Goal: Transaction & Acquisition: Purchase product/service

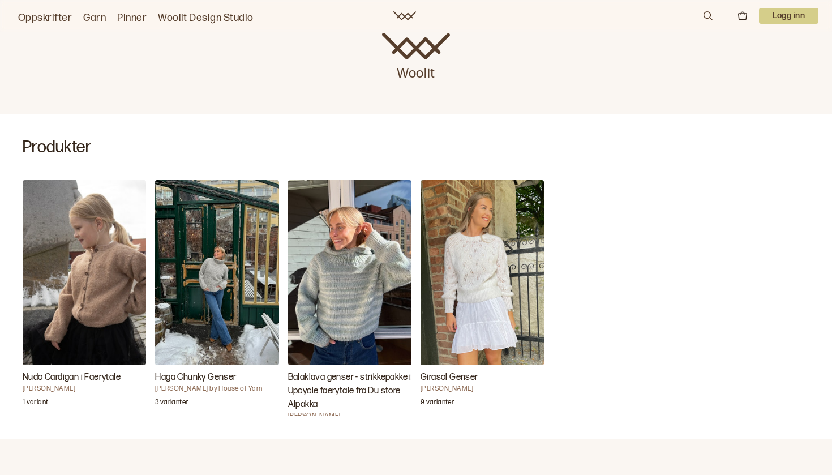
scroll to position [264, 0]
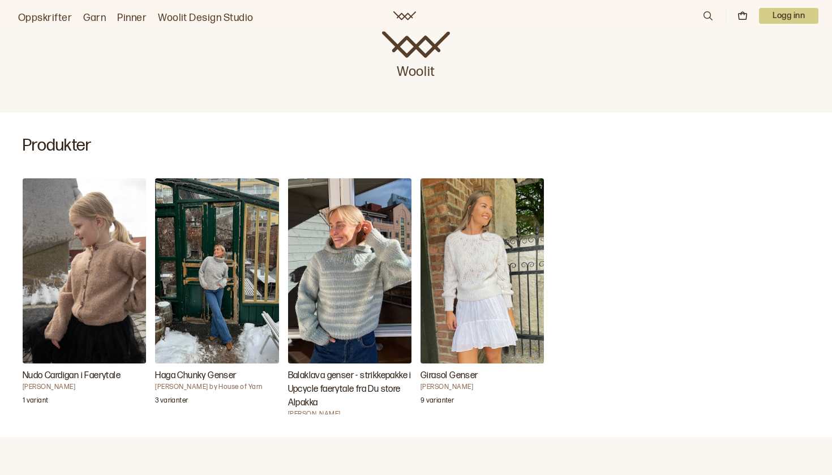
click at [229, 239] on img "Haga Chunky Genser" at bounding box center [216, 270] width 123 height 185
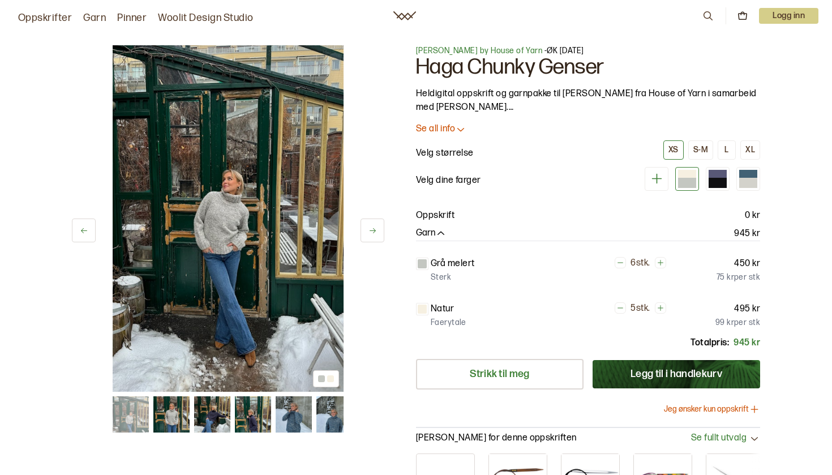
click at [370, 227] on icon at bounding box center [372, 230] width 8 height 8
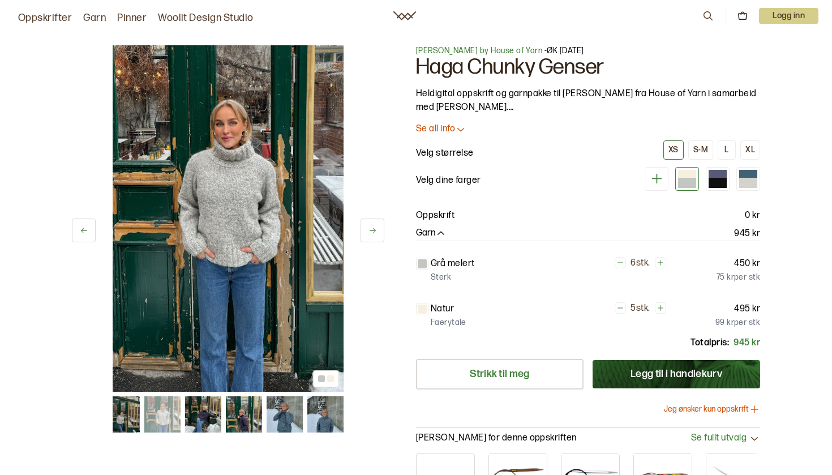
click at [367, 226] on button at bounding box center [373, 230] width 24 height 24
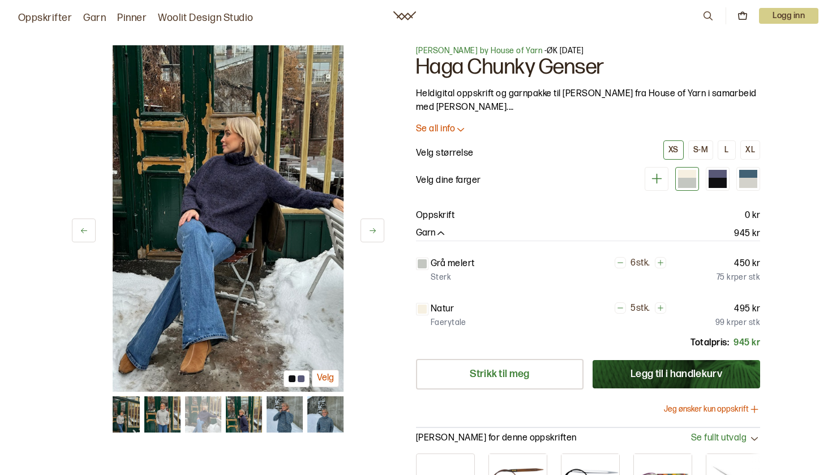
click at [367, 226] on button at bounding box center [373, 230] width 24 height 24
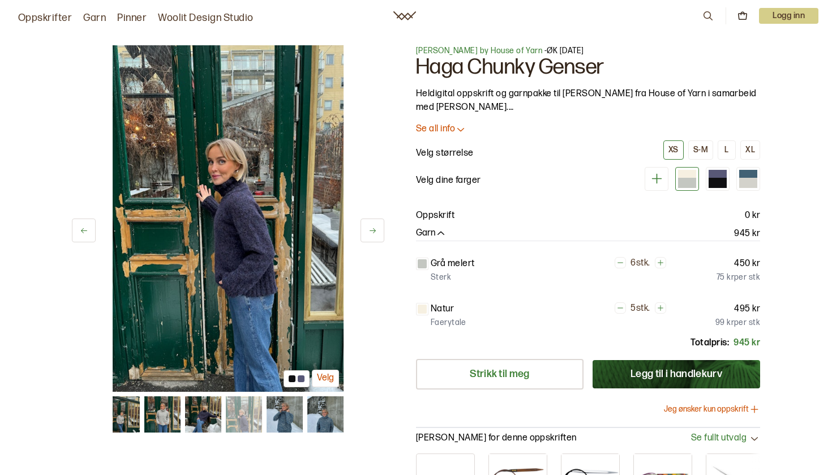
click at [292, 416] on img at bounding box center [285, 414] width 36 height 36
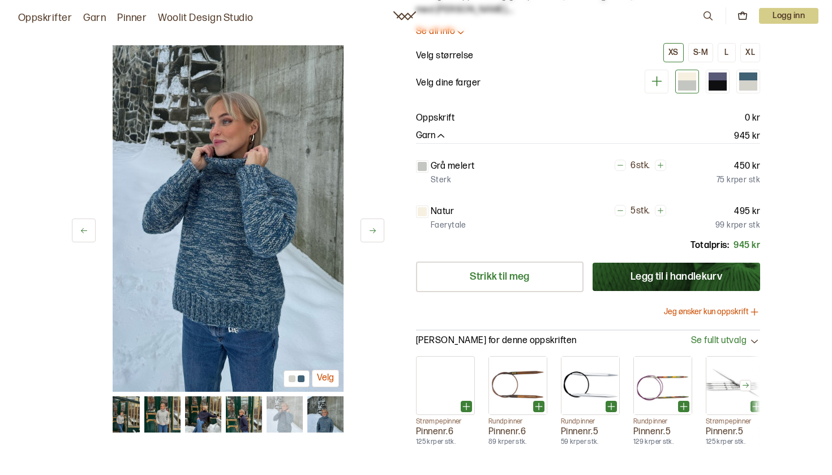
scroll to position [110, 0]
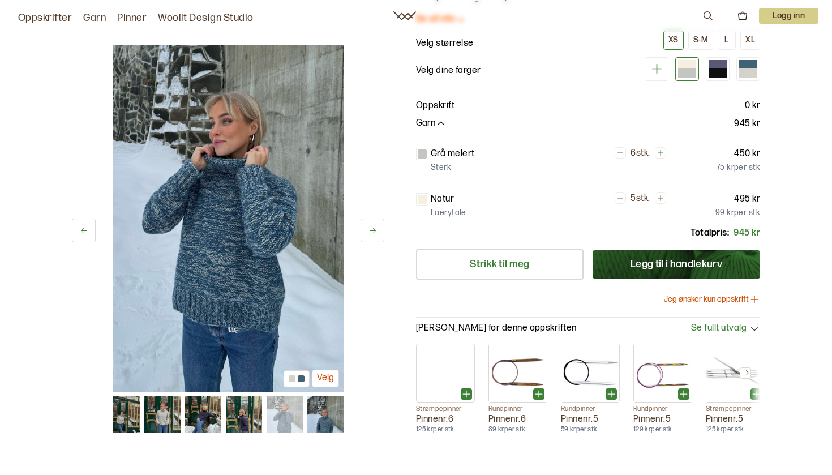
click at [738, 294] on button "Jeg ønsker kun oppskrift" at bounding box center [712, 299] width 96 height 11
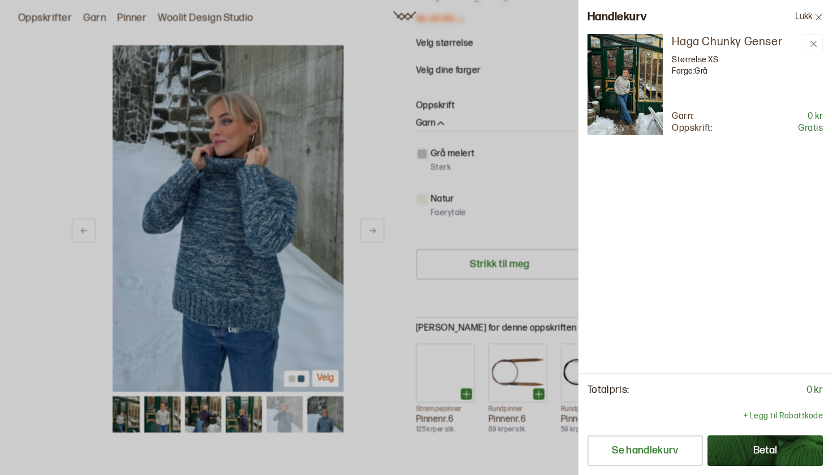
click at [764, 445] on button "Betal" at bounding box center [765, 450] width 115 height 31
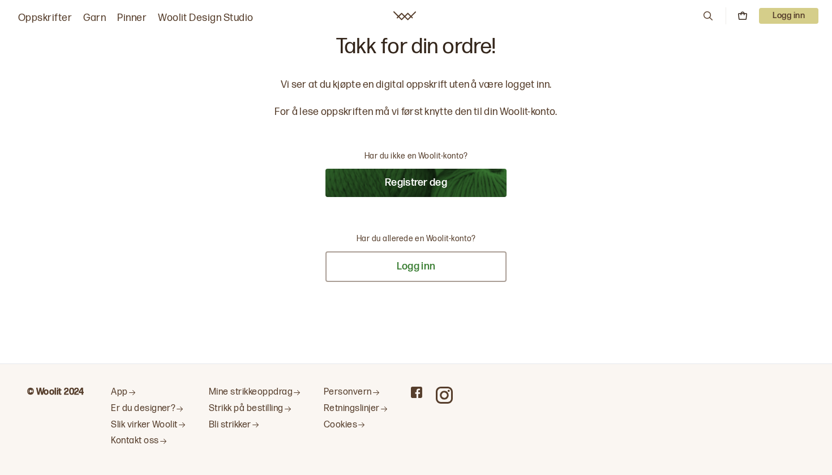
click at [464, 252] on button "Logg inn" at bounding box center [415, 266] width 181 height 31
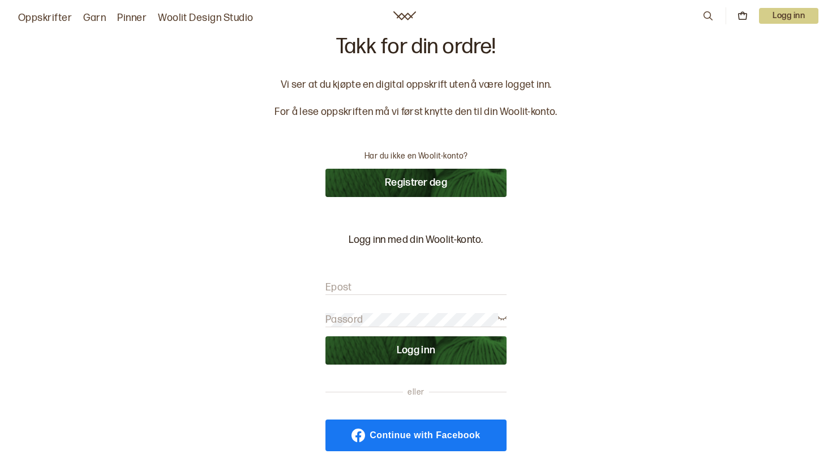
click at [395, 275] on form "Epost Passord Logg inn" at bounding box center [415, 316] width 181 height 95
click at [350, 286] on label "Epost" at bounding box center [338, 288] width 27 height 14
click at [350, 286] on input "Epost" at bounding box center [415, 288] width 181 height 14
type input "[PERSON_NAME][EMAIL_ADDRESS][DOMAIN_NAME]"
click at [416, 350] on button "Logg inn" at bounding box center [415, 350] width 181 height 28
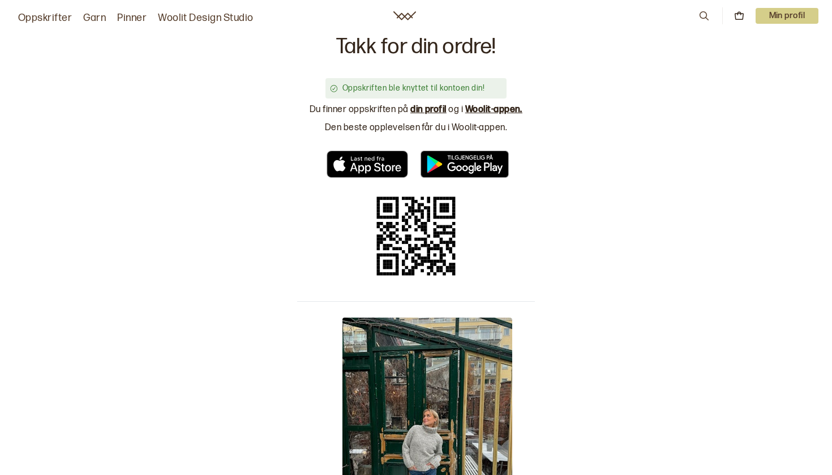
click at [789, 13] on p "Min profil" at bounding box center [787, 16] width 63 height 16
click at [747, 47] on span "Profil" at bounding box center [748, 45] width 21 height 11
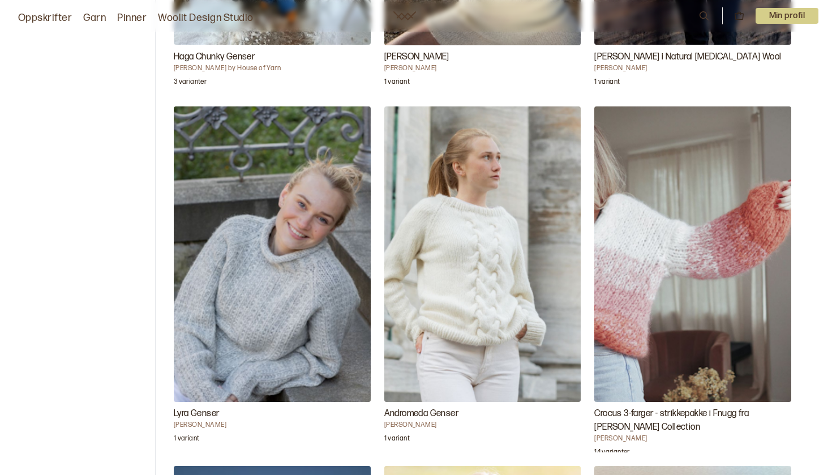
scroll to position [238, 0]
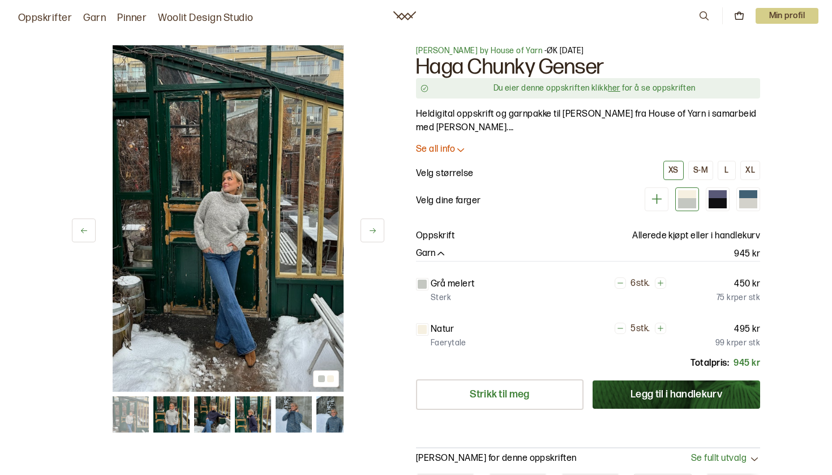
click at [362, 238] on button at bounding box center [373, 230] width 24 height 24
click at [372, 233] on icon at bounding box center [372, 230] width 8 height 8
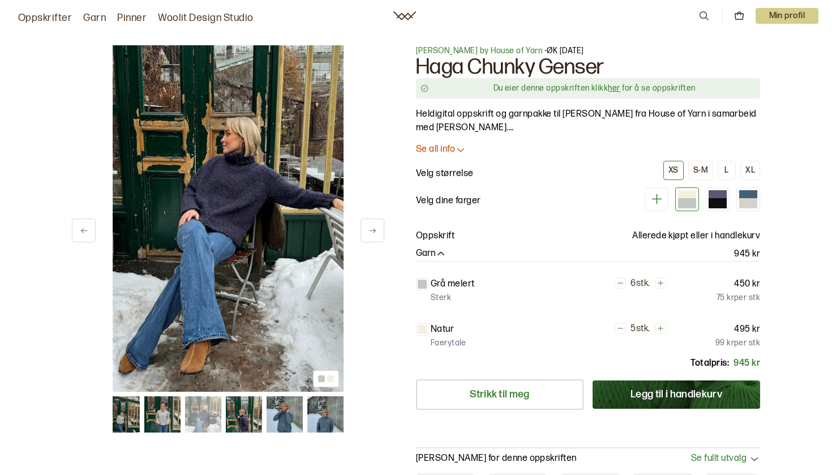
click at [371, 231] on icon at bounding box center [373, 230] width 6 height 5
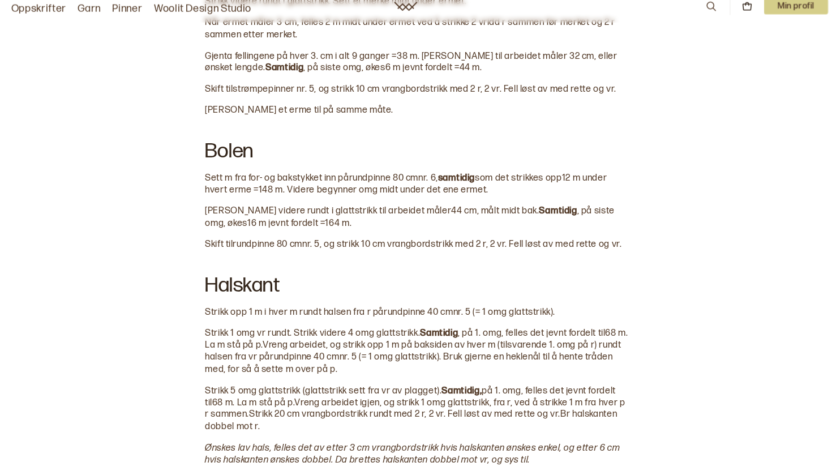
scroll to position [1411, 0]
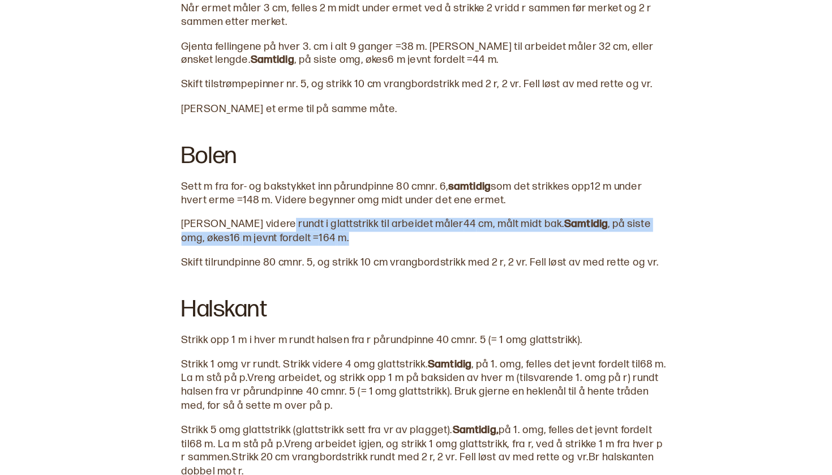
drag, startPoint x: 276, startPoint y: 199, endPoint x: 230, endPoint y: 179, distance: 49.9
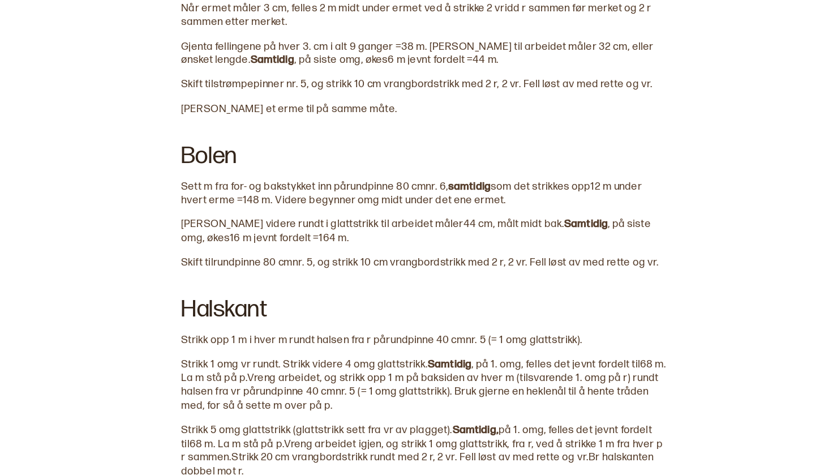
click at [247, 300] on div at bounding box center [416, 304] width 416 height 9
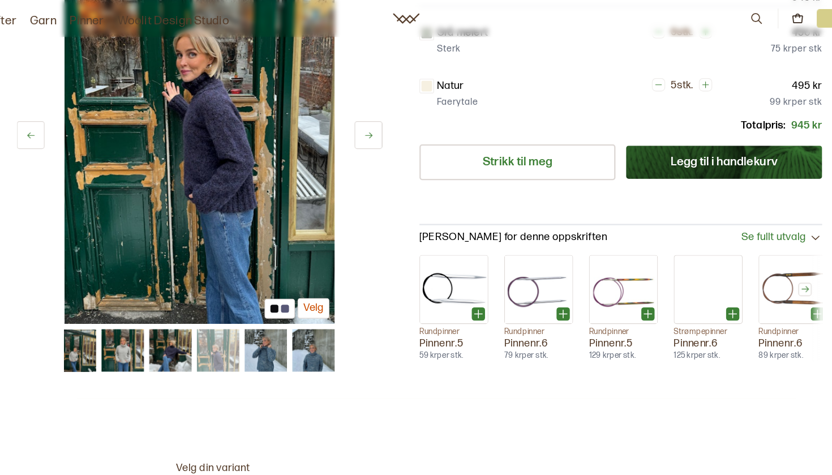
scroll to position [248, 0]
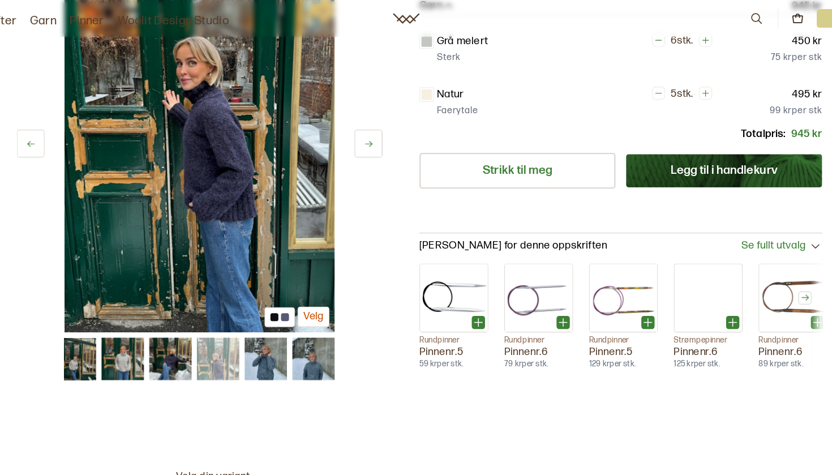
click at [361, 125] on button at bounding box center [373, 123] width 24 height 24
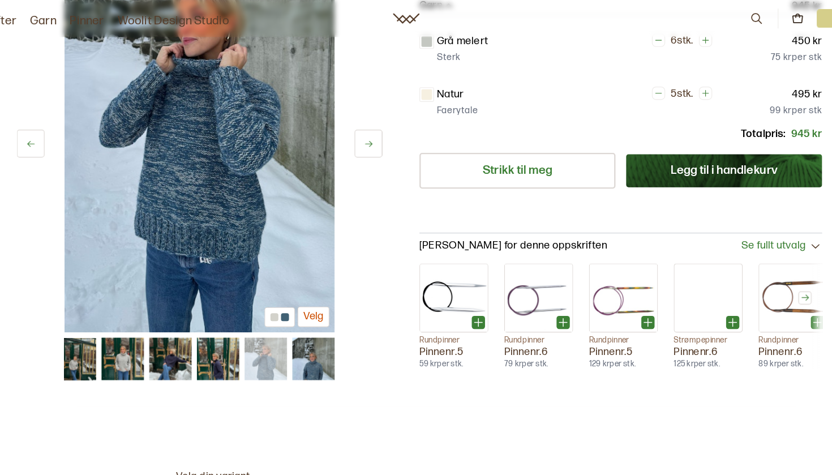
click at [368, 121] on icon at bounding box center [372, 123] width 8 height 8
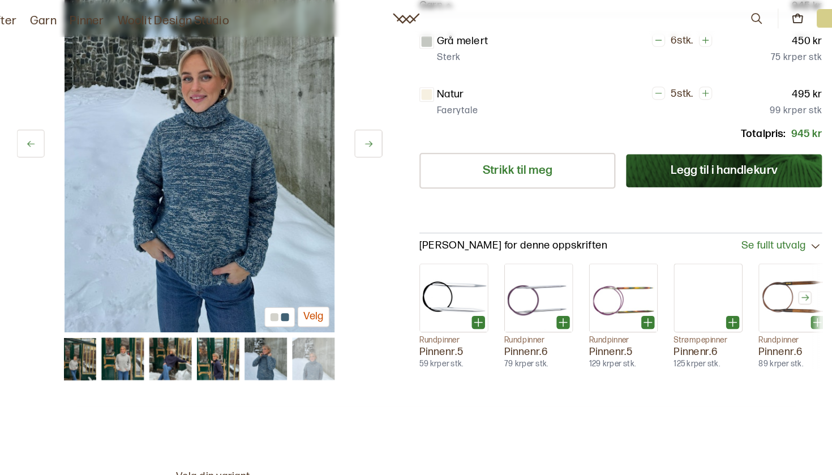
click at [368, 121] on icon at bounding box center [372, 123] width 8 height 8
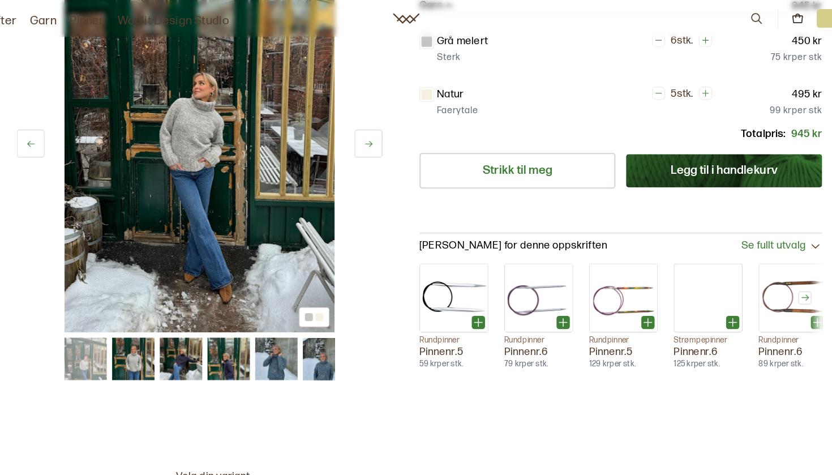
click at [368, 121] on icon at bounding box center [372, 123] width 8 height 8
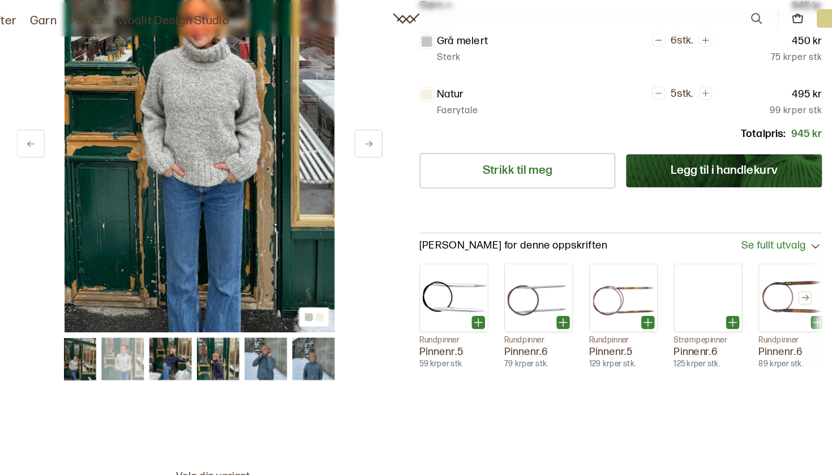
click at [368, 121] on icon at bounding box center [372, 123] width 8 height 8
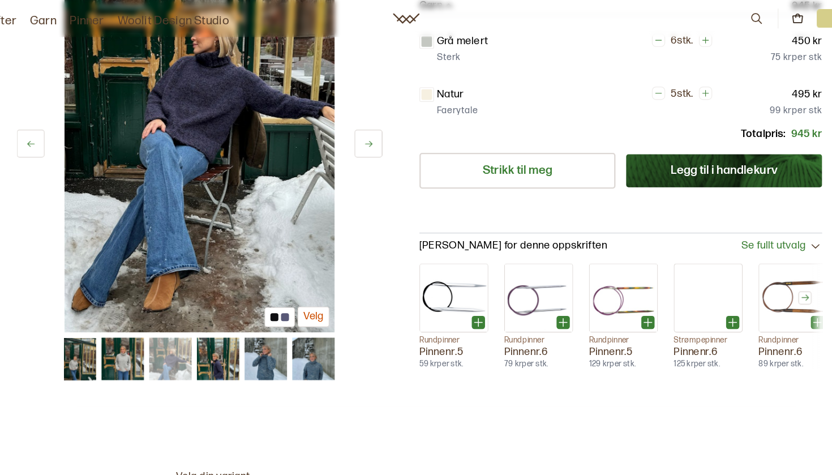
click at [368, 121] on icon at bounding box center [372, 123] width 8 height 8
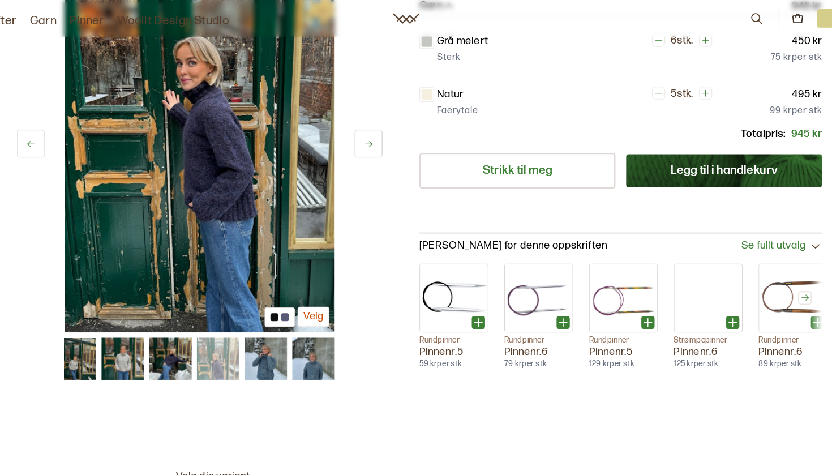
click at [368, 121] on icon at bounding box center [372, 123] width 8 height 8
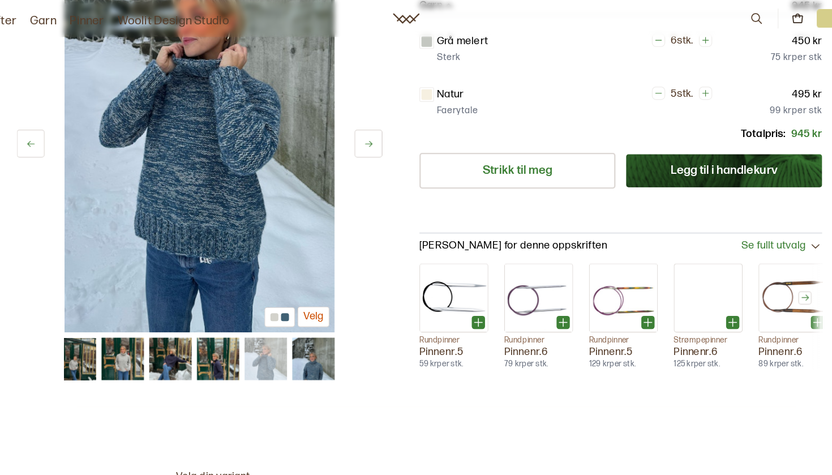
click at [368, 121] on icon at bounding box center [372, 123] width 8 height 8
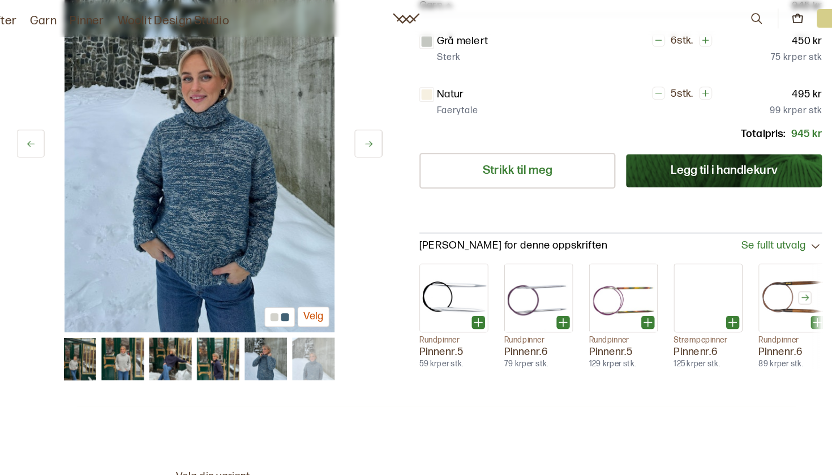
click at [368, 121] on icon at bounding box center [372, 123] width 8 height 8
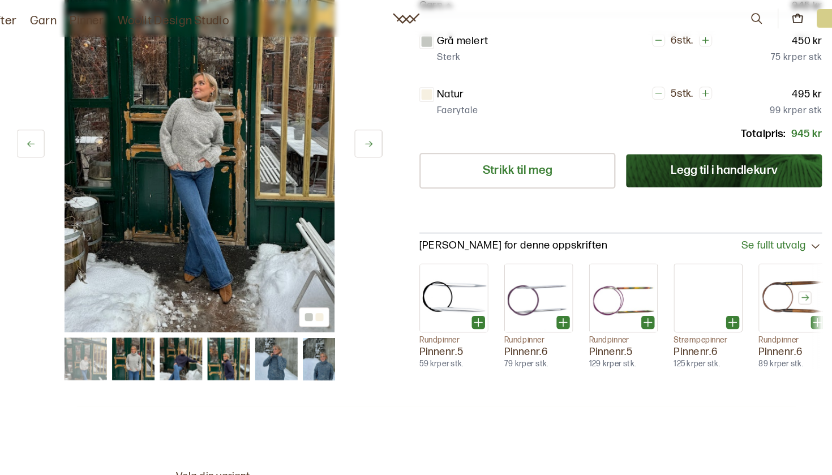
click at [368, 121] on icon at bounding box center [372, 123] width 8 height 8
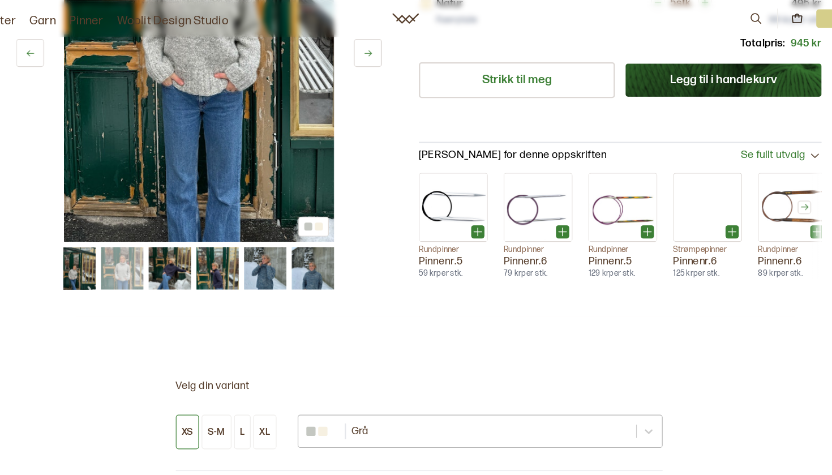
scroll to position [316, 0]
